Goal: Task Accomplishment & Management: Manage account settings

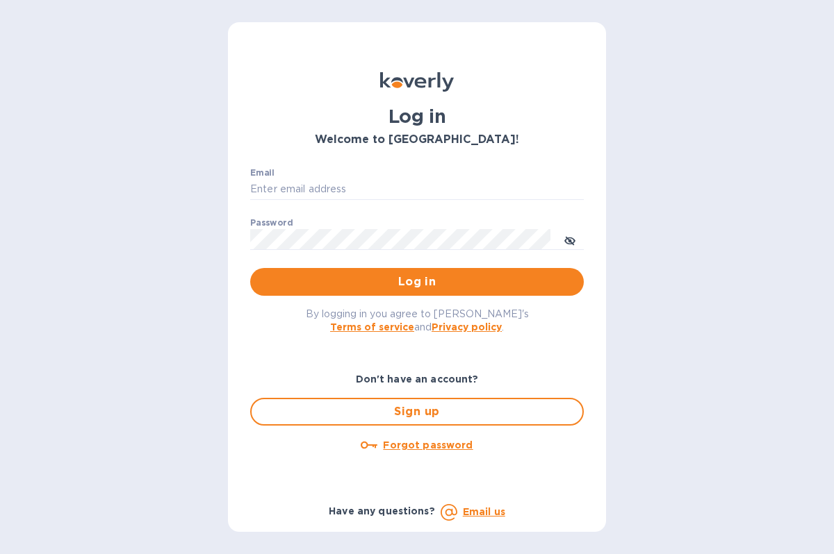
type input "[EMAIL_ADDRESS][DOMAIN_NAME]"
click at [558, 293] on button "Log in" at bounding box center [416, 282] width 333 height 28
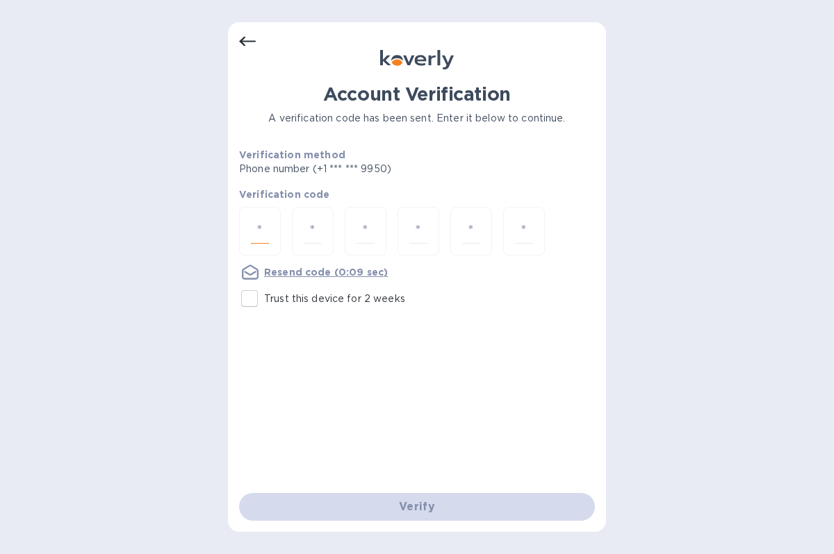
click at [262, 235] on input "number" at bounding box center [260, 232] width 18 height 26
type input "3"
type input "1"
type input "5"
type input "3"
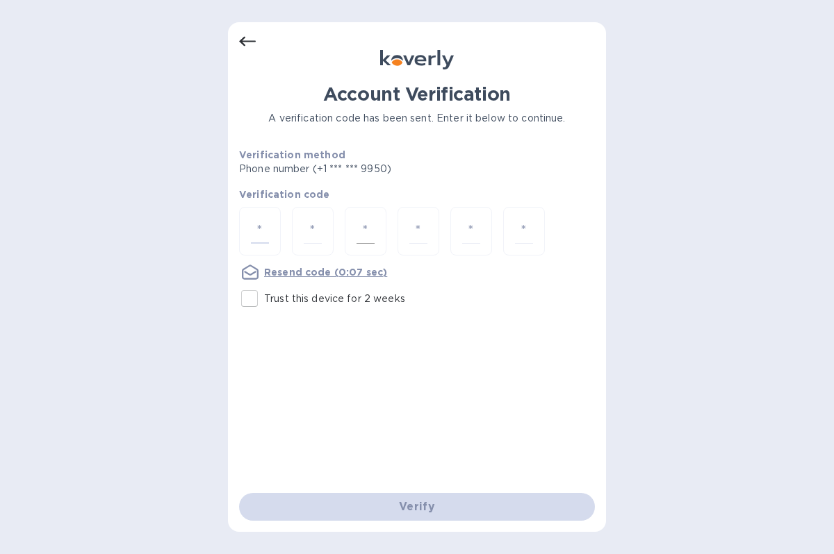
type input "8"
type input "9"
